Goal: Transaction & Acquisition: Purchase product/service

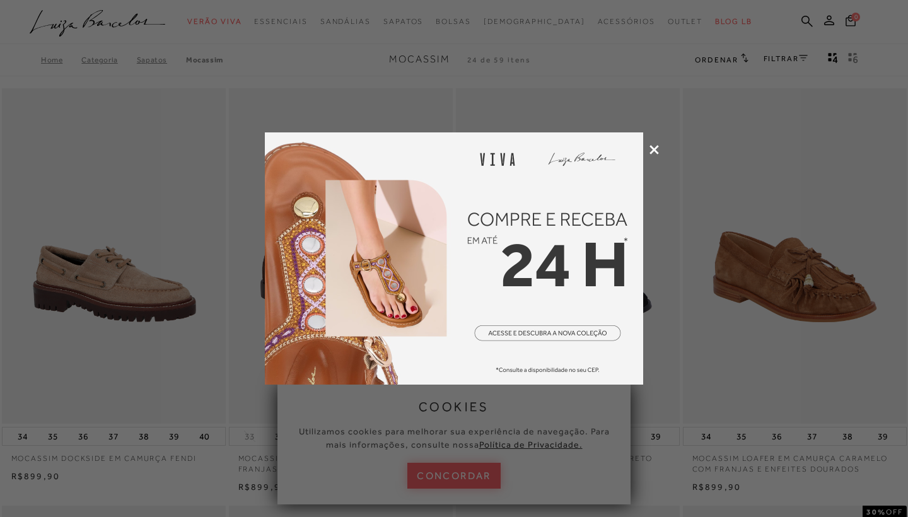
click at [653, 150] on icon at bounding box center [653, 149] width 9 height 9
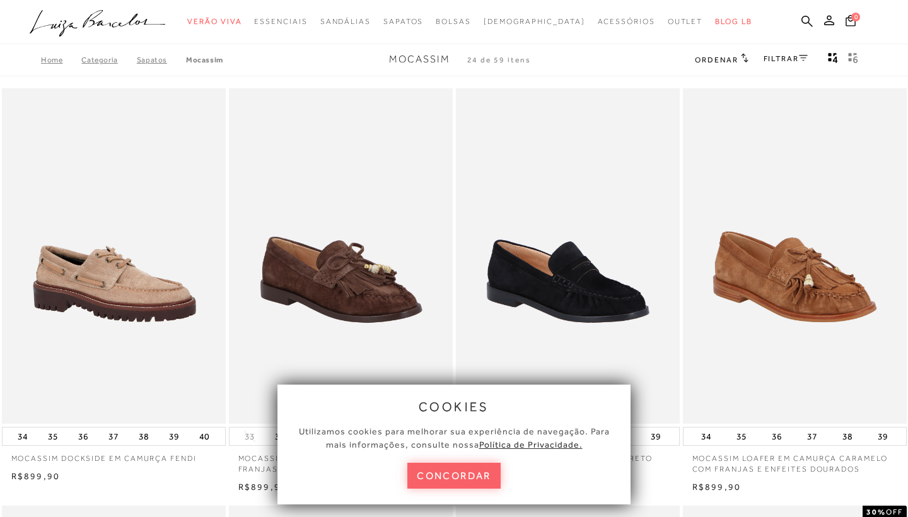
click at [432, 490] on div "cookies Utilizamos cookies para melhorar sua experiência de navegação. Para mai…" at bounding box center [453, 445] width 353 height 120
click at [437, 481] on button "concordar" at bounding box center [453, 476] width 93 height 26
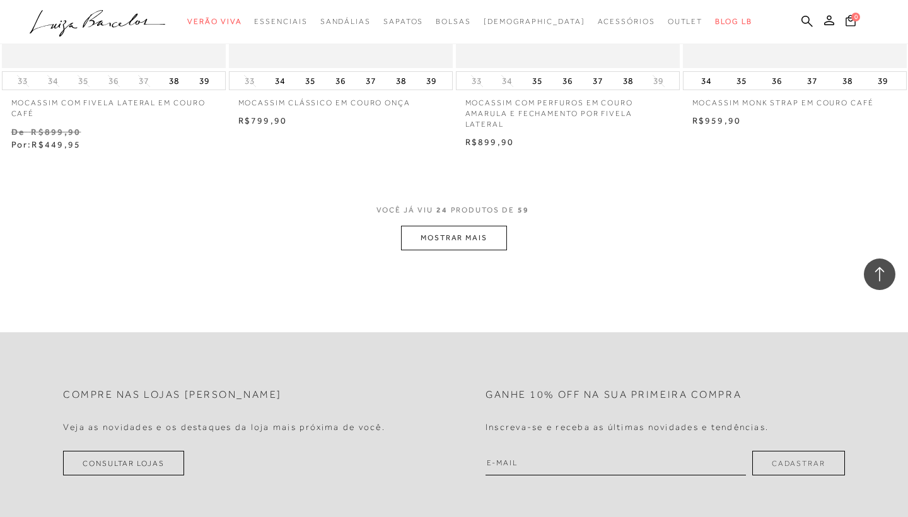
scroll to position [2439, 0]
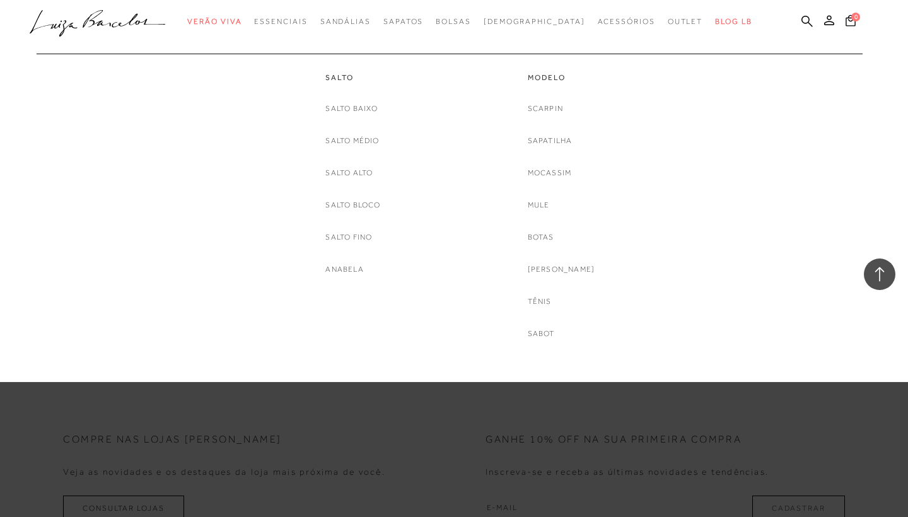
click at [547, 183] on div "Scarpin [GEOGRAPHIC_DATA] Mocassim [GEOGRAPHIC_DATA] [GEOGRAPHIC_DATA] [PERSON_…" at bounding box center [561, 221] width 67 height 238
click at [572, 172] on link "Mocassim" at bounding box center [550, 172] width 44 height 13
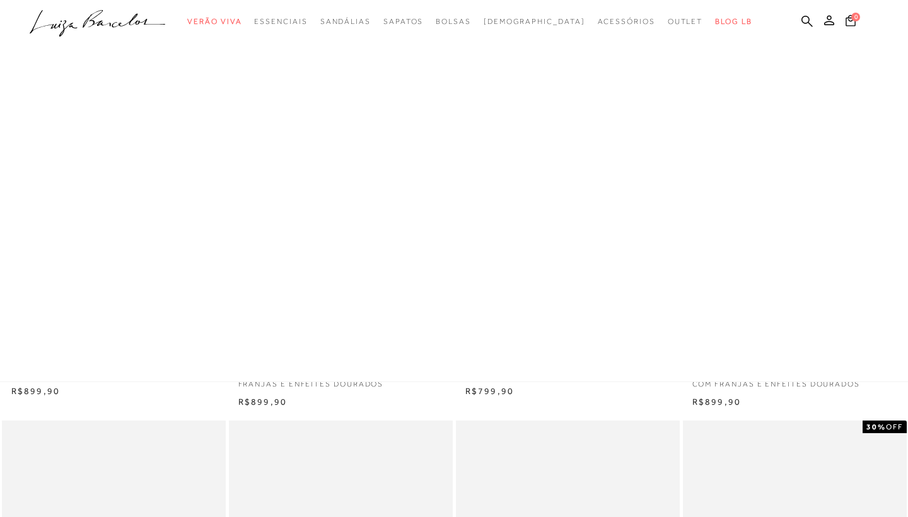
scroll to position [86, 0]
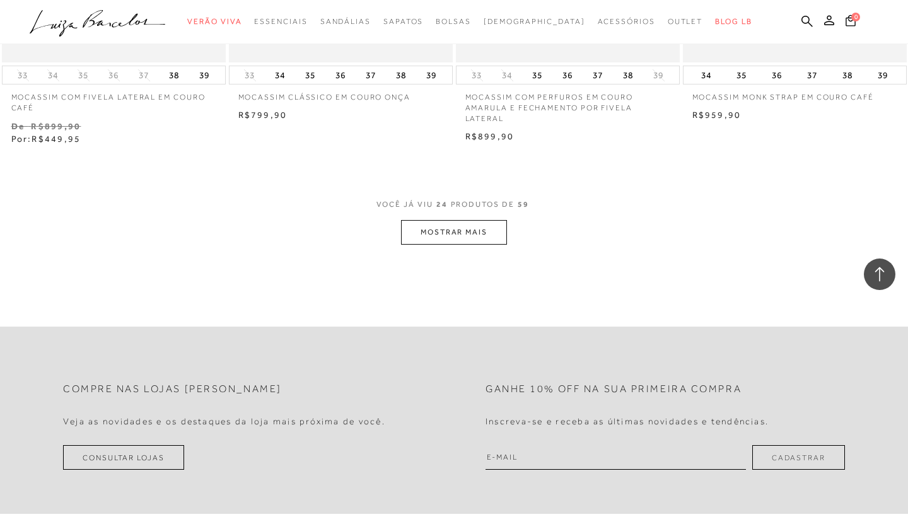
scroll to position [2484, 0]
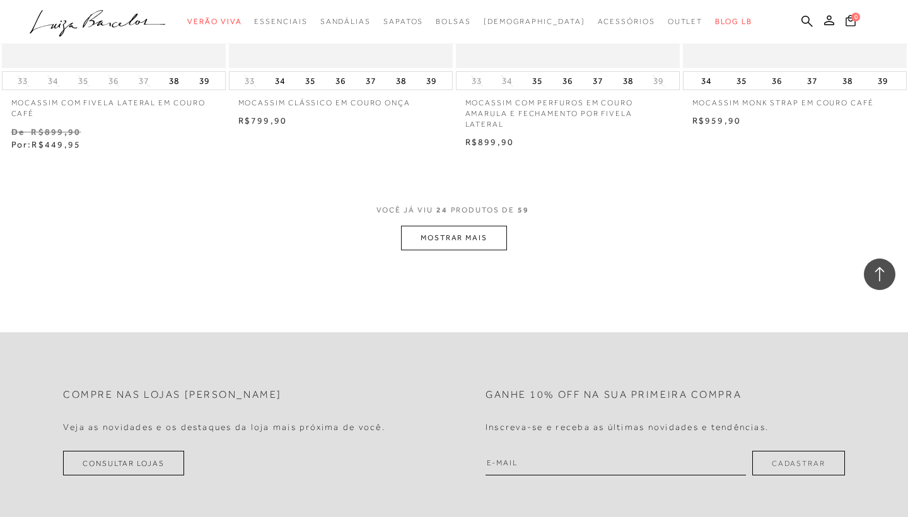
click at [480, 235] on button "MOSTRAR MAIS" at bounding box center [454, 238] width 106 height 25
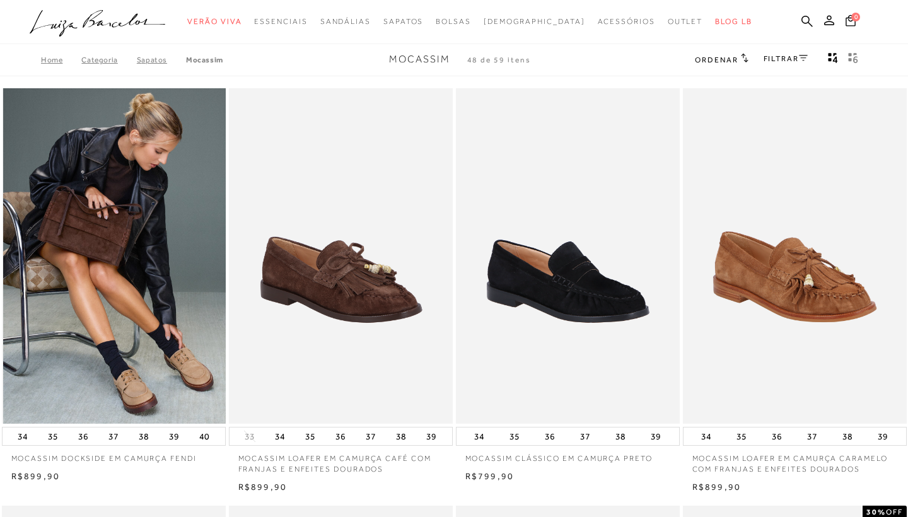
click at [168, 323] on img at bounding box center [114, 256] width 223 height 336
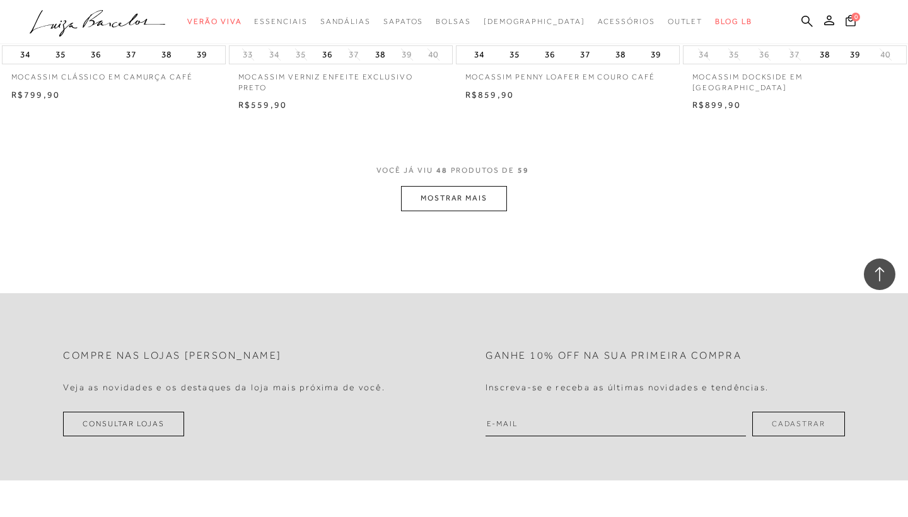
scroll to position [5068, 0]
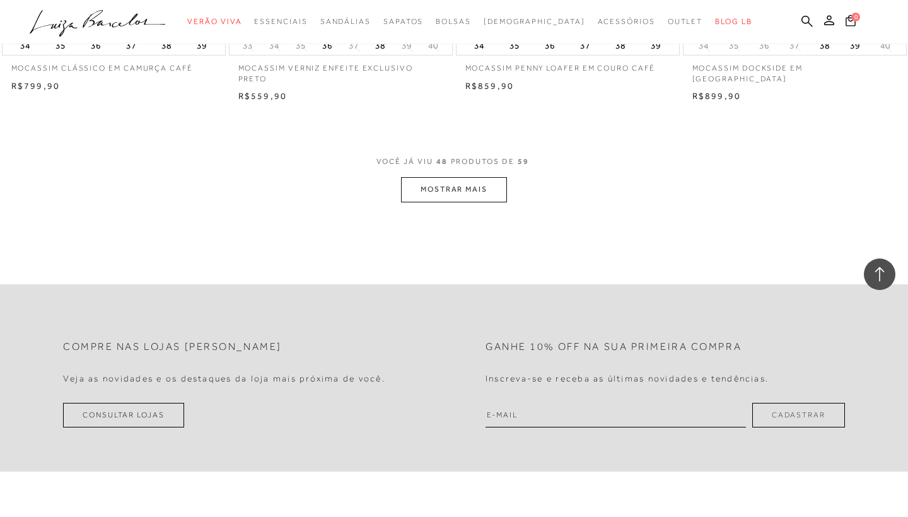
click at [489, 182] on button "MOSTRAR MAIS" at bounding box center [454, 189] width 106 height 25
